Goal: Task Accomplishment & Management: Manage account settings

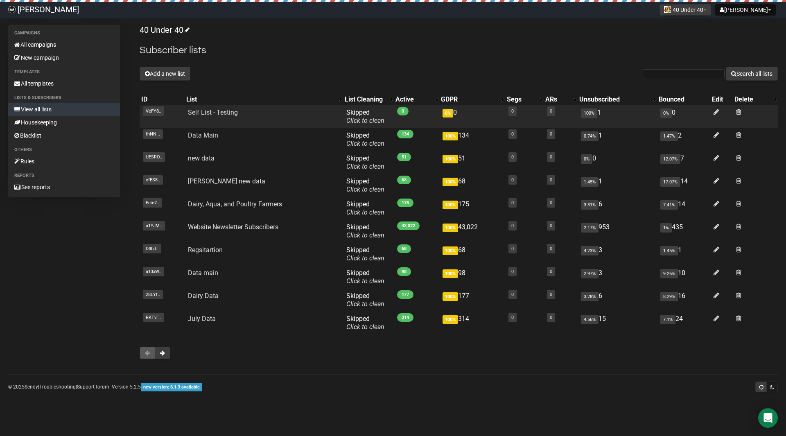
click at [205, 116] on td "Self List - Testing" at bounding box center [264, 116] width 158 height 23
click at [203, 115] on link "Self List - Testing" at bounding box center [213, 112] width 50 height 8
click at [716, 113] on icon at bounding box center [716, 111] width 6 height 7
click at [221, 113] on link "Self List - Testing" at bounding box center [213, 112] width 50 height 8
